Goal: Find specific page/section: Find specific page/section

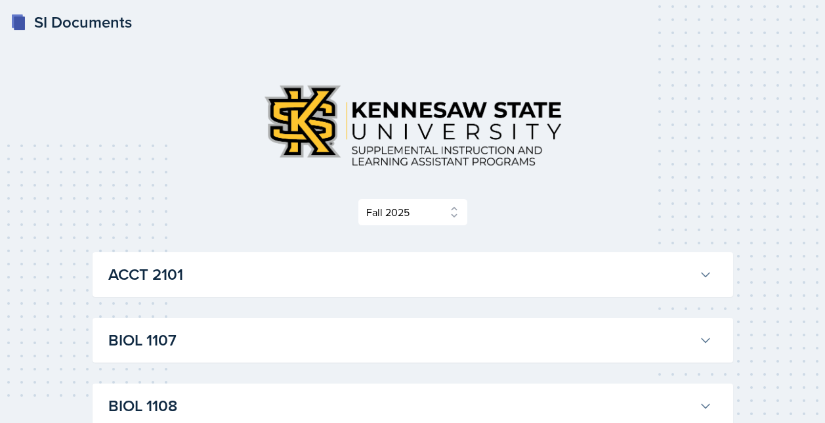
select select "2bed604d-1099-4043-b1bc-2365e8740244"
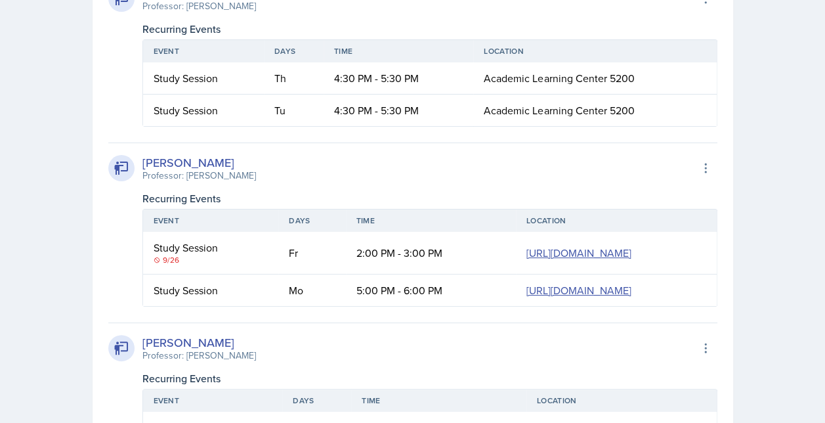
scroll to position [2323, 0]
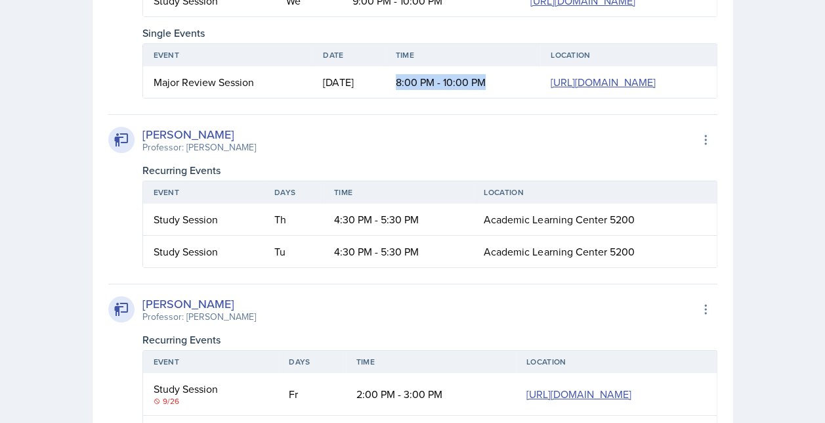
drag, startPoint x: 255, startPoint y: 317, endPoint x: 282, endPoint y: 366, distance: 56.4
click at [385, 98] on td "8:00 PM - 10:00 PM" at bounding box center [462, 82] width 155 height 32
click at [312, 98] on td "[DATE]" at bounding box center [348, 82] width 72 height 32
drag, startPoint x: 255, startPoint y: 318, endPoint x: 291, endPoint y: 372, distance: 64.8
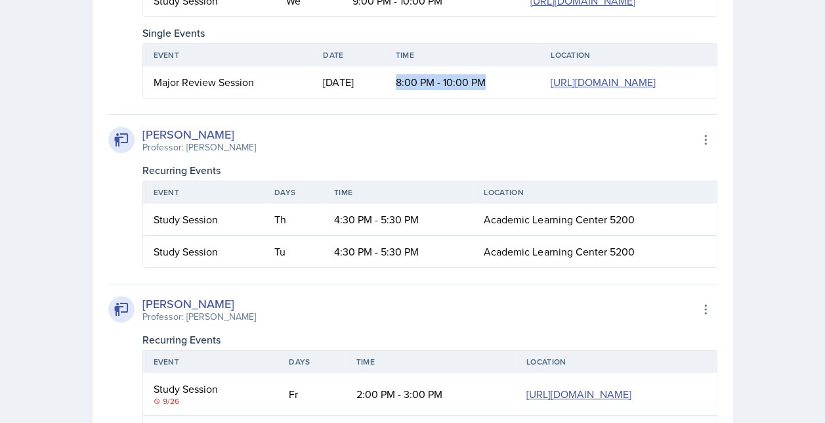
click at [385, 98] on td "8:00 PM - 10:00 PM" at bounding box center [462, 82] width 155 height 32
drag, startPoint x: 253, startPoint y: 311, endPoint x: 277, endPoint y: 370, distance: 63.6
click at [385, 98] on td "8:00 PM - 10:00 PM" at bounding box center [462, 82] width 155 height 32
click at [500, 41] on div "Single Events" at bounding box center [429, 33] width 575 height 16
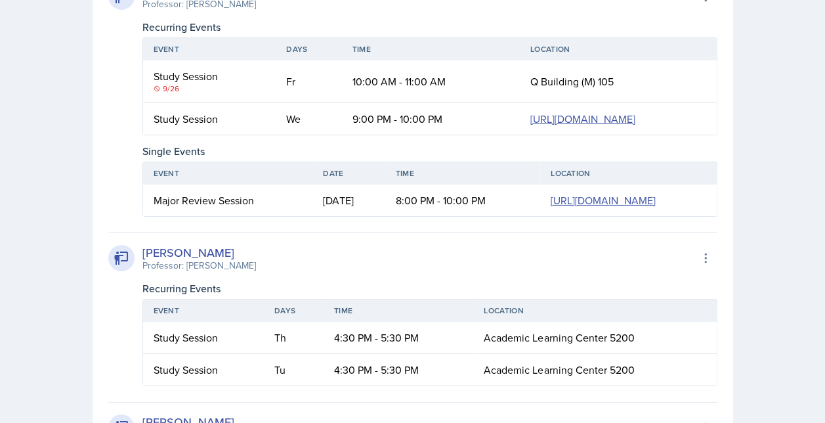
scroll to position [2126, 0]
